Goal: Task Accomplishment & Management: Complete application form

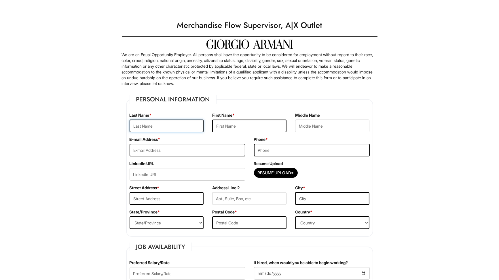
click at [182, 125] on input "text" at bounding box center [167, 125] width 74 height 13
type input "[PERSON_NAME]"
type input "[EMAIL_ADDRESS][DOMAIN_NAME]"
type input "7203451359"
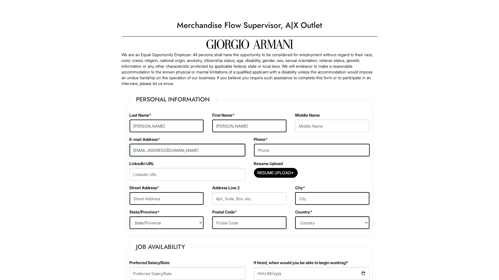
type input "[STREET_ADDRESS]"
type input "[GEOGRAPHIC_DATA]"
select select "CO"
type input "80219"
select select "[GEOGRAPHIC_DATA]"
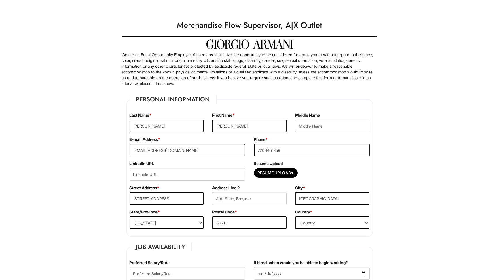
click at [251, 108] on fieldset "Personal Information Last Name * [PERSON_NAME] First Name * [PERSON_NAME] Middl…" at bounding box center [249, 166] width 247 height 142
click at [273, 175] on input "Resume Upload*" at bounding box center [275, 172] width 43 height 9
type input "C:\fakepath\[PERSON_NAME] Resume (1).docx"
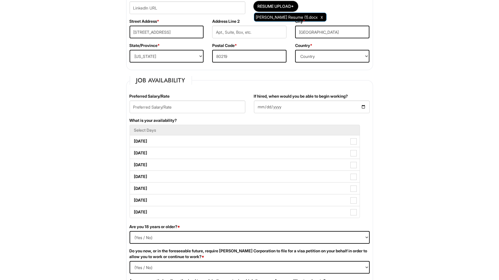
scroll to position [172, 0]
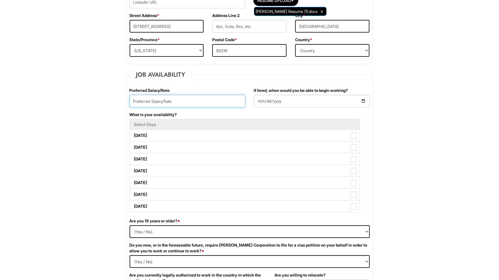
click at [207, 99] on input "text" at bounding box center [188, 101] width 116 height 13
type input "18.30"
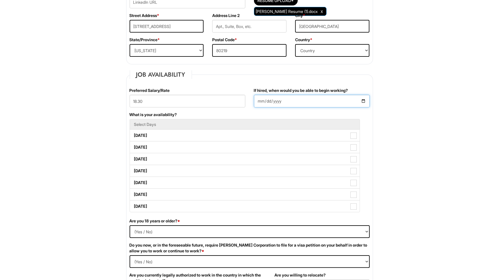
click at [303, 101] on input "If hired, when would you be able to begin working?" at bounding box center [312, 101] width 116 height 13
type input "[DATE]"
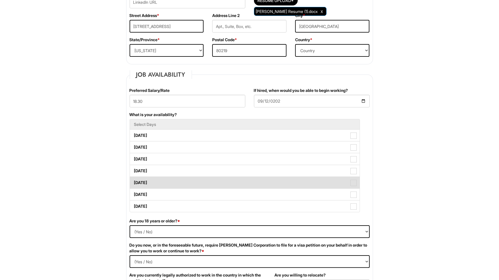
click at [188, 183] on label "[DATE]" at bounding box center [245, 183] width 230 height 12
click at [134, 182] on Available_Friday "[DATE]" at bounding box center [132, 180] width 4 height 4
checkbox Available_Friday "true"
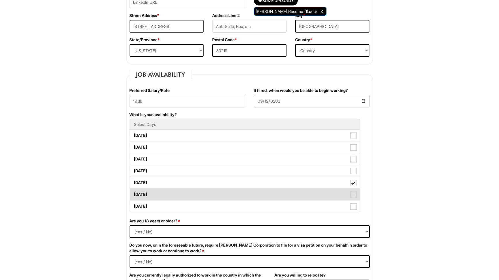
click at [182, 191] on label "[DATE]" at bounding box center [245, 194] width 230 height 12
click at [134, 191] on Available_Saturday "[DATE]" at bounding box center [132, 192] width 4 height 4
checkbox Available_Saturday "true"
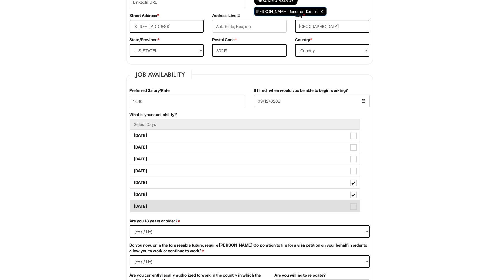
click at [180, 203] on label "[DATE]" at bounding box center [245, 206] width 230 height 12
click at [134, 203] on Available_Sunday "[DATE]" at bounding box center [132, 203] width 4 height 4
checkbox Available_Sunday "true"
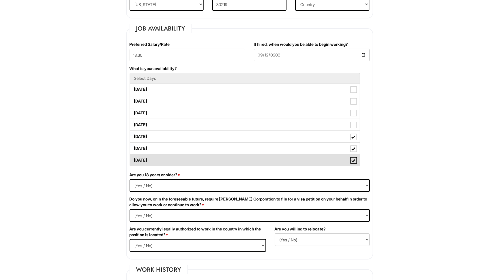
scroll to position [224, 0]
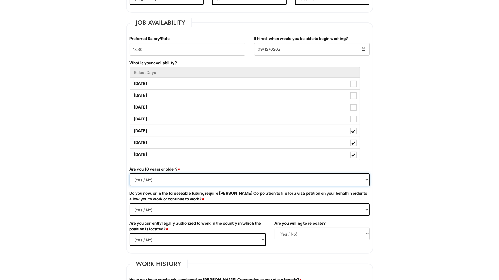
click at [180, 177] on select "(Yes / No) Yes No" at bounding box center [250, 179] width 240 height 13
select select "Yes"
click at [130, 173] on select "(Yes / No) Yes No" at bounding box center [250, 179] width 240 height 13
click at [146, 205] on Required "(Yes / No) Yes No" at bounding box center [250, 209] width 240 height 13
select Required "No"
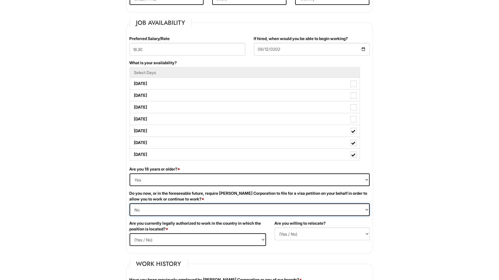
click at [130, 203] on Required "(Yes / No) Yes No" at bounding box center [250, 209] width 240 height 13
click at [149, 234] on select "(Yes / No) Yes No" at bounding box center [198, 239] width 136 height 13
select select "Yes"
click at [130, 233] on select "(Yes / No) Yes No" at bounding box center [198, 239] width 136 height 13
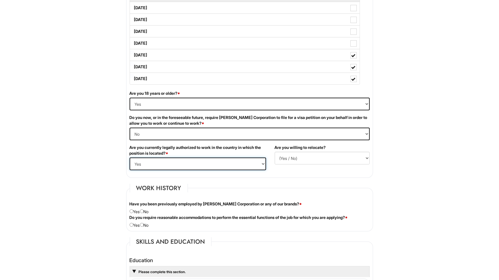
scroll to position [301, 0]
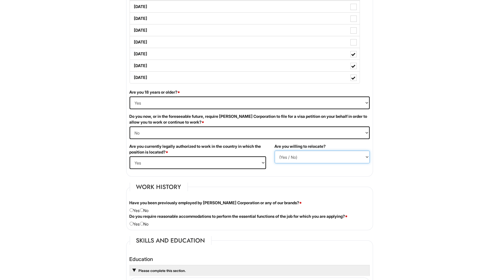
click at [281, 157] on select "(Yes / No) No Yes" at bounding box center [322, 157] width 95 height 13
select select "N"
click at [275, 151] on select "(Yes / No) No Yes" at bounding box center [322, 157] width 95 height 13
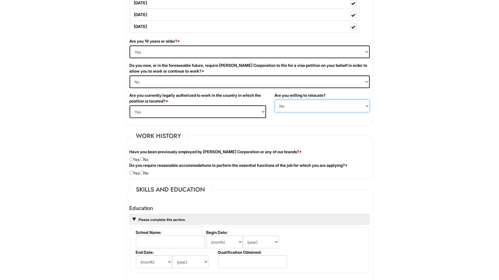
scroll to position [353, 0]
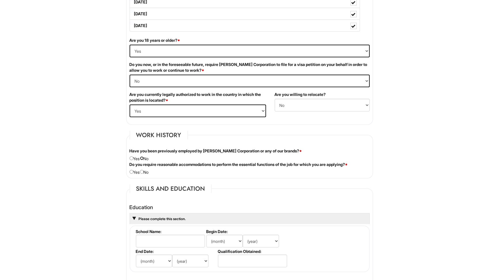
click at [144, 157] on input "radio" at bounding box center [142, 158] width 4 height 4
radio input "true"
click at [144, 170] on input "radio" at bounding box center [142, 172] width 4 height 4
radio input "true"
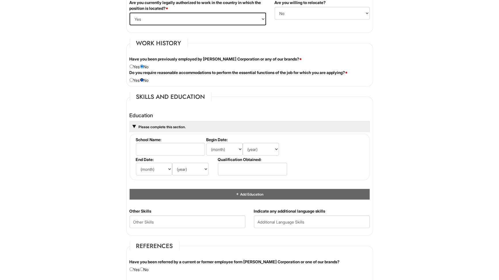
scroll to position [447, 0]
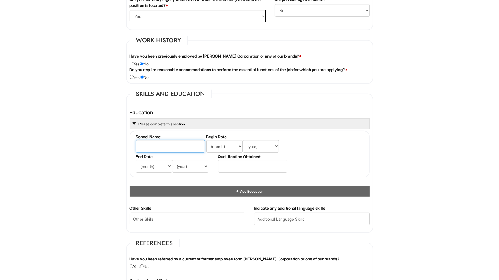
click at [192, 143] on input "text" at bounding box center [170, 146] width 69 height 13
type input "Metropo"
type input "[GEOGRAPHIC_DATA] [US_STATE]"
click at [229, 147] on select "(month) Jan Feb Mar Apr May Jun [DATE] Aug Sep Oct Nov Dec" at bounding box center [224, 146] width 36 height 13
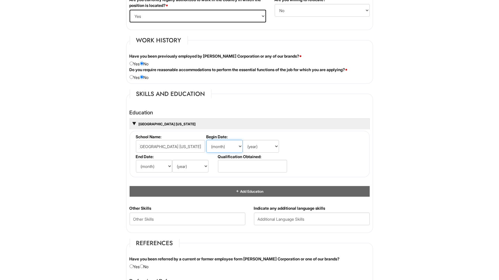
scroll to position [0, 0]
select select "8"
click at [206, 140] on select "(month) Jan Feb Mar Apr May Jun [DATE] Aug Sep Oct Nov Dec" at bounding box center [224, 146] width 36 height 13
click at [254, 141] on select "(year) 2029 2028 2027 2026 2025 2024 2023 2022 2021 2020 2019 2018 2017 2016 20…" at bounding box center [261, 146] width 36 height 13
select select "2023"
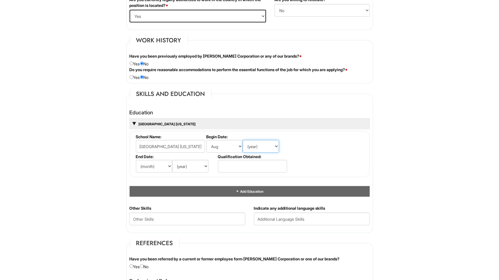
click at [243, 140] on select "(year) 2029 2028 2027 2026 2025 2024 2023 2022 2021 2020 2019 2018 2017 2016 20…" at bounding box center [261, 146] width 36 height 13
click at [155, 163] on select "(month) Jan Feb Mar Apr May Jun [DATE] Aug Sep Oct Nov Dec" at bounding box center [154, 166] width 36 height 13
select select "5"
click at [136, 160] on select "(month) Jan Feb Mar Apr May Jun [DATE] Aug Sep Oct Nov Dec" at bounding box center [154, 166] width 36 height 13
click at [194, 166] on select "(year) 2029 2028 2027 2026 2025 2024 2023 2022 2021 2020 2019 2018 2017 2016 20…" at bounding box center [190, 166] width 36 height 13
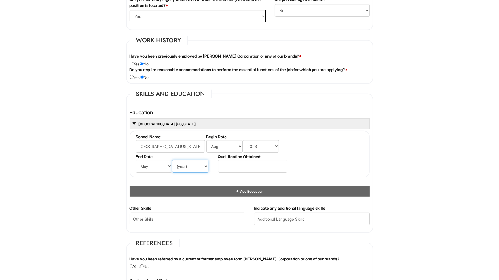
select select "2027"
click at [172, 160] on select "(year) 2029 2028 2027 2026 2025 2024 2023 2022 2021 2020 2019 2018 2017 2016 20…" at bounding box center [190, 166] width 36 height 13
click at [224, 161] on input "text" at bounding box center [252, 166] width 69 height 13
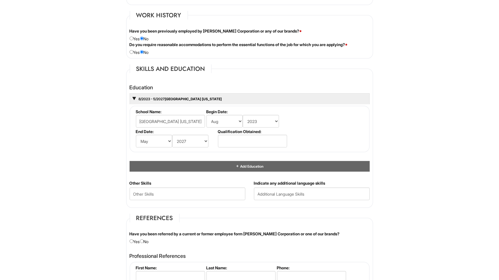
click at [227, 176] on div "Education 8/2023 - 5/2027 [GEOGRAPHIC_DATA] [US_STATE] School Name: [GEOGRAPHIC…" at bounding box center [249, 131] width 249 height 98
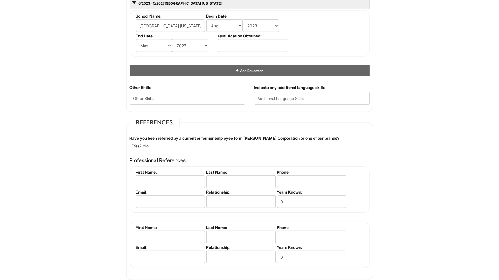
scroll to position [569, 0]
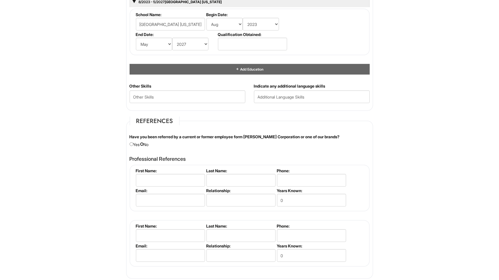
click at [144, 142] on input "radio" at bounding box center [142, 144] width 4 height 4
radio input "true"
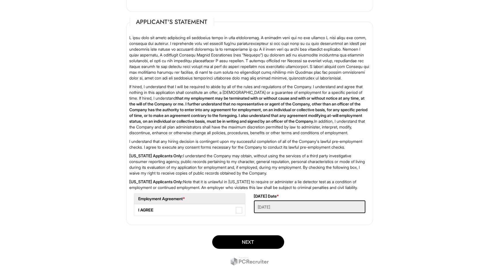
scroll to position [848, 0]
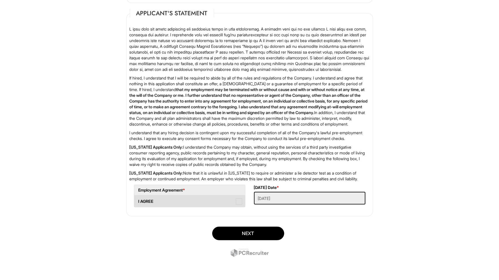
click at [228, 207] on label "I AGREE" at bounding box center [189, 201] width 111 height 12
click at [138, 200] on AGREE "I AGREE" at bounding box center [136, 199] width 4 height 4
checkbox AGREE "true"
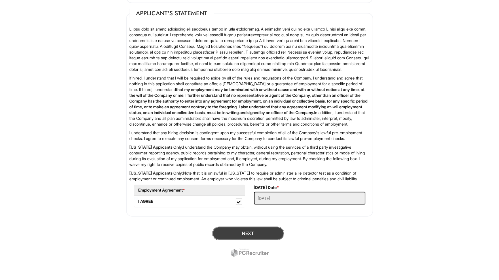
click at [250, 240] on button "Next" at bounding box center [248, 233] width 72 height 14
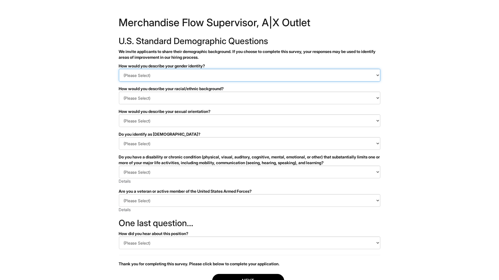
click at [215, 77] on select "(Please Select) Man Woman Non-binary I prefer to self-describe I don't wish to …" at bounding box center [249, 75] width 261 height 13
select select "Woman"
click at [119, 69] on select "(Please Select) Man Woman Non-binary I prefer to self-describe I don't wish to …" at bounding box center [249, 75] width 261 height 13
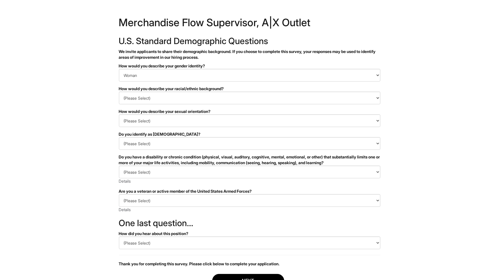
click at [199, 106] on form "PLEASE COMPLETE ALL REQUIRED FIELDS How would you describe your gender identity…" at bounding box center [249, 186] width 261 height 247
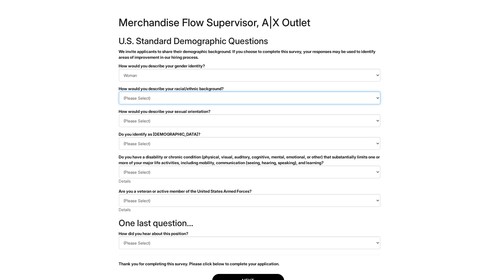
click at [198, 101] on select "(Please Select) Black or of African descent East Asian Hispanic, Latinx or of S…" at bounding box center [249, 98] width 261 height 13
select select "Southeast Asian"
click at [119, 92] on select "(Please Select) Black or of African descent East Asian Hispanic, Latinx or of S…" at bounding box center [249, 98] width 261 height 13
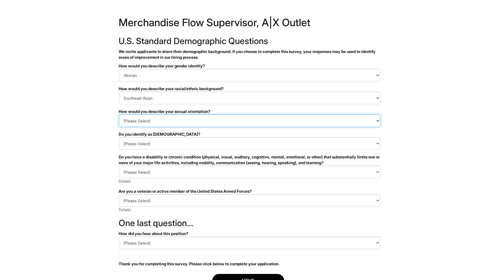
click at [192, 120] on select "(Please Select) Asexual Bisexual and/or pansexual Gay Heterosexual Lesbian Quee…" at bounding box center [249, 120] width 261 height 13
select select "Heterosexual"
click at [119, 114] on select "(Please Select) Asexual Bisexual and/or pansexual Gay Heterosexual Lesbian Quee…" at bounding box center [249, 120] width 261 height 13
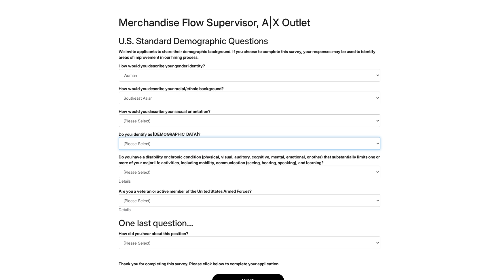
click at [186, 145] on select "(Please Select) Yes No I prefer to self-describe I don't wish to answer" at bounding box center [249, 143] width 261 height 13
select select "No"
click at [119, 137] on select "(Please Select) Yes No I prefer to self-describe I don't wish to answer" at bounding box center [249, 143] width 261 height 13
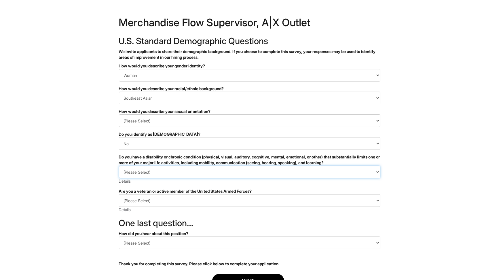
click at [176, 168] on select "(Please Select) YES, I HAVE A DISABILITY (or previously had a disability) NO, I…" at bounding box center [249, 171] width 261 height 13
select select "NO, I DON'T HAVE A DISABILITY"
click at [119, 165] on select "(Please Select) YES, I HAVE A DISABILITY (or previously had a disability) NO, I…" at bounding box center [249, 171] width 261 height 13
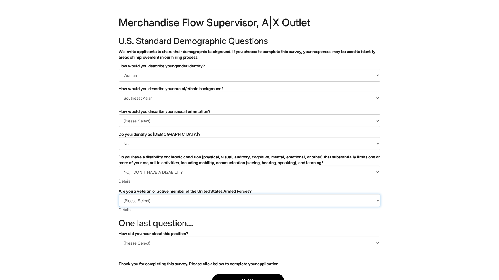
click at [168, 199] on select "(Please Select) I IDENTIFY AS ONE OR MORE OF THE CLASSIFICATIONS OF PROTECTED V…" at bounding box center [249, 200] width 261 height 13
click at [119, 194] on select "(Please Select) I IDENTIFY AS ONE OR MORE OF THE CLASSIFICATIONS OF PROTECTED V…" at bounding box center [249, 200] width 261 height 13
click at [169, 196] on select "(Please Select) I IDENTIFY AS ONE OR MORE OF THE CLASSIFICATIONS OF PROTECTED V…" at bounding box center [249, 200] width 261 height 13
select select "I PREFER NOT TO ANSWER"
click at [119, 194] on select "(Please Select) I IDENTIFY AS ONE OR MORE OF THE CLASSIFICATIONS OF PROTECTED V…" at bounding box center [249, 200] width 261 height 13
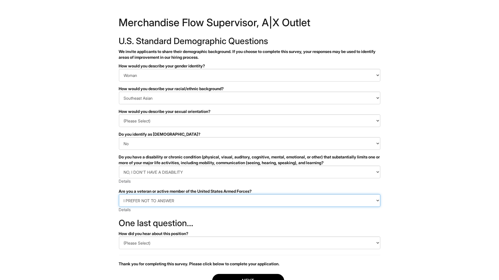
scroll to position [44, 0]
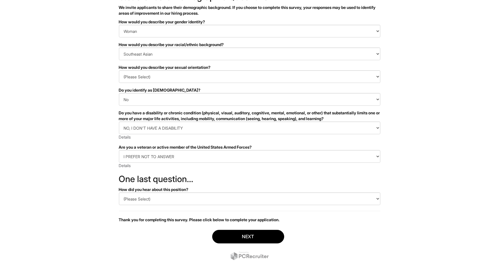
click at [171, 209] on form "PLEASE COMPLETE ALL REQUIRED FIELDS How would you describe your gender identity…" at bounding box center [249, 142] width 261 height 247
click at [171, 198] on select "(Please Select) CareerBuilder Indeed LinkedIn Monster Referral Other" at bounding box center [249, 198] width 261 height 13
select select "Indeed"
click at [119, 192] on select "(Please Select) CareerBuilder Indeed LinkedIn Monster Referral Other" at bounding box center [249, 198] width 261 height 13
click at [218, 231] on button "Next" at bounding box center [248, 237] width 72 height 14
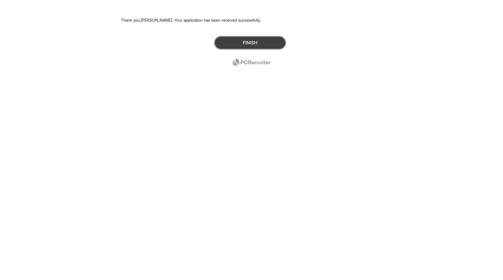
click at [241, 37] on button "Finish" at bounding box center [250, 43] width 72 height 14
